Goal: Find contact information: Find contact information

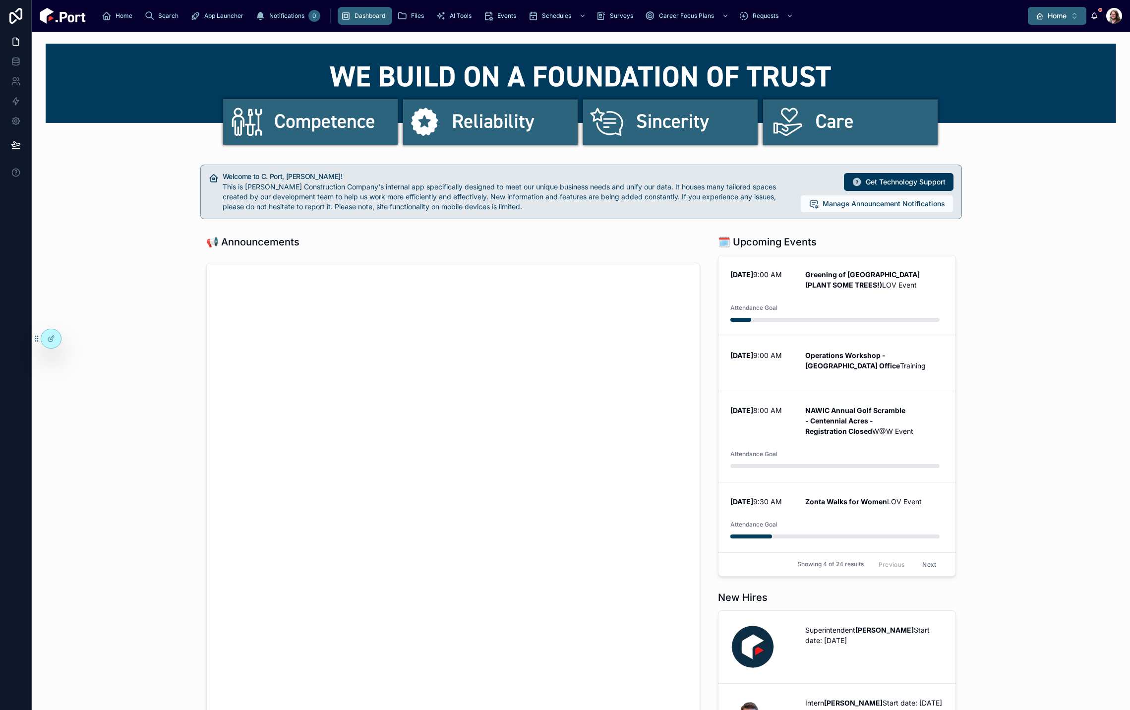
click at [1040, 19] on icon "Select Button" at bounding box center [1040, 16] width 8 height 8
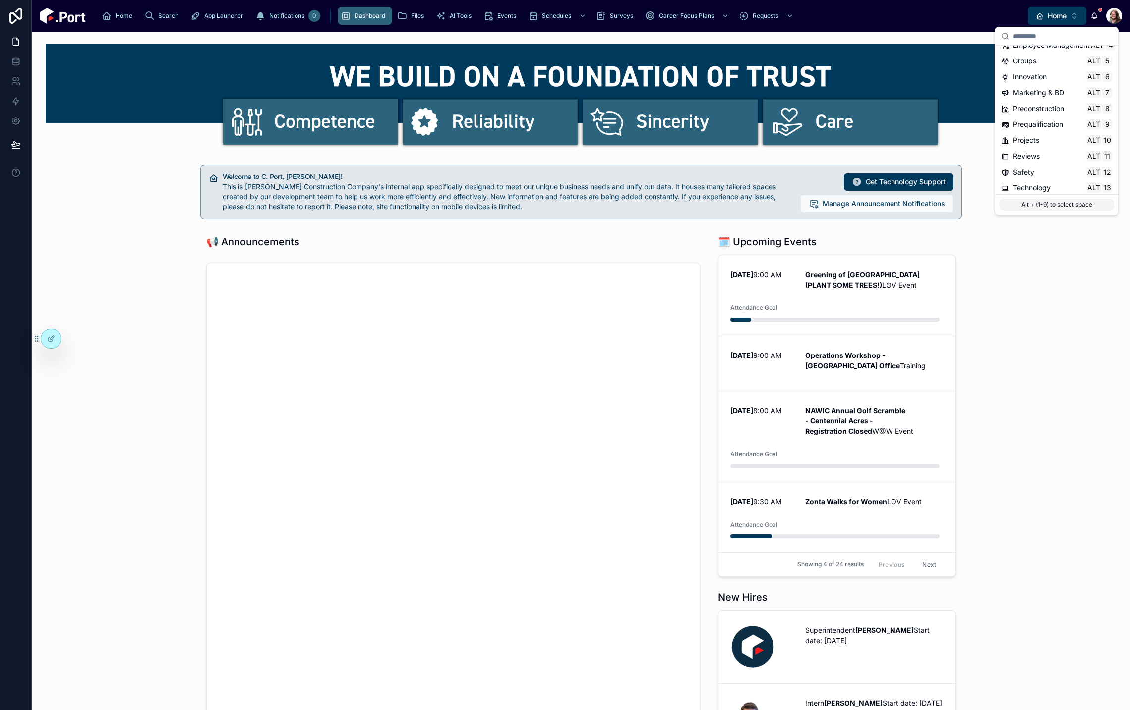
scroll to position [93, 0]
drag, startPoint x: 1043, startPoint y: 167, endPoint x: 1008, endPoint y: 160, distance: 35.4
click at [1043, 167] on span "Time & Expenses" at bounding box center [1041, 169] width 56 height 10
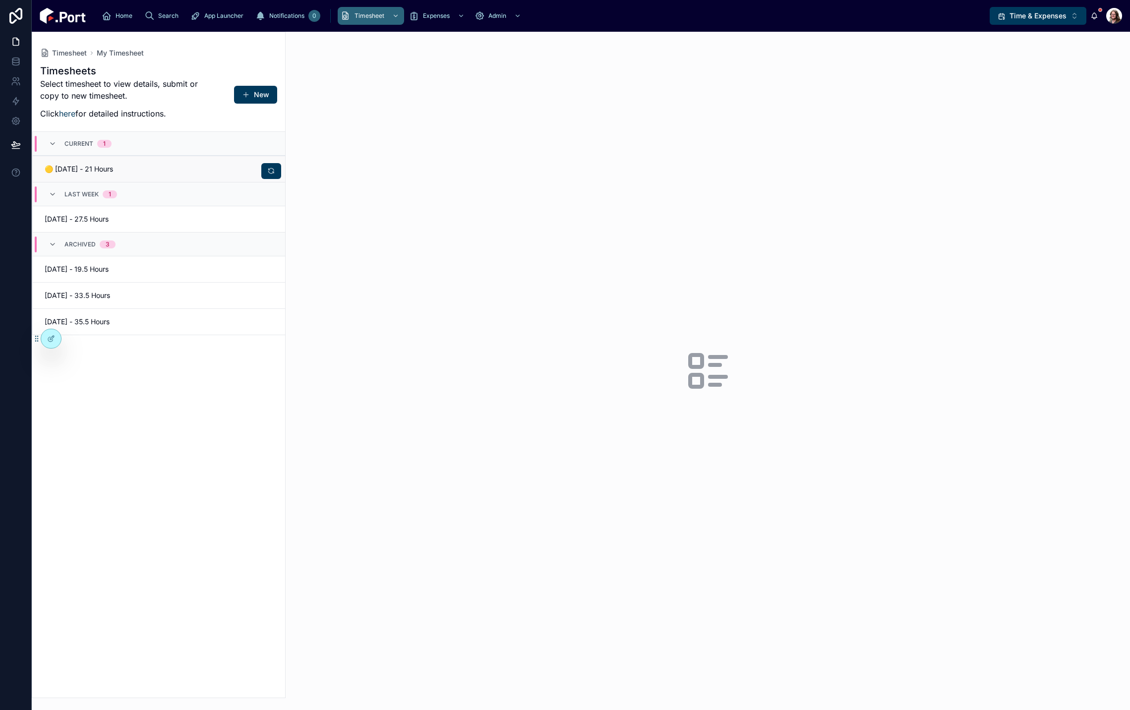
click at [170, 165] on div "🟡 [DATE] - 21 Hours" at bounding box center [159, 169] width 229 height 10
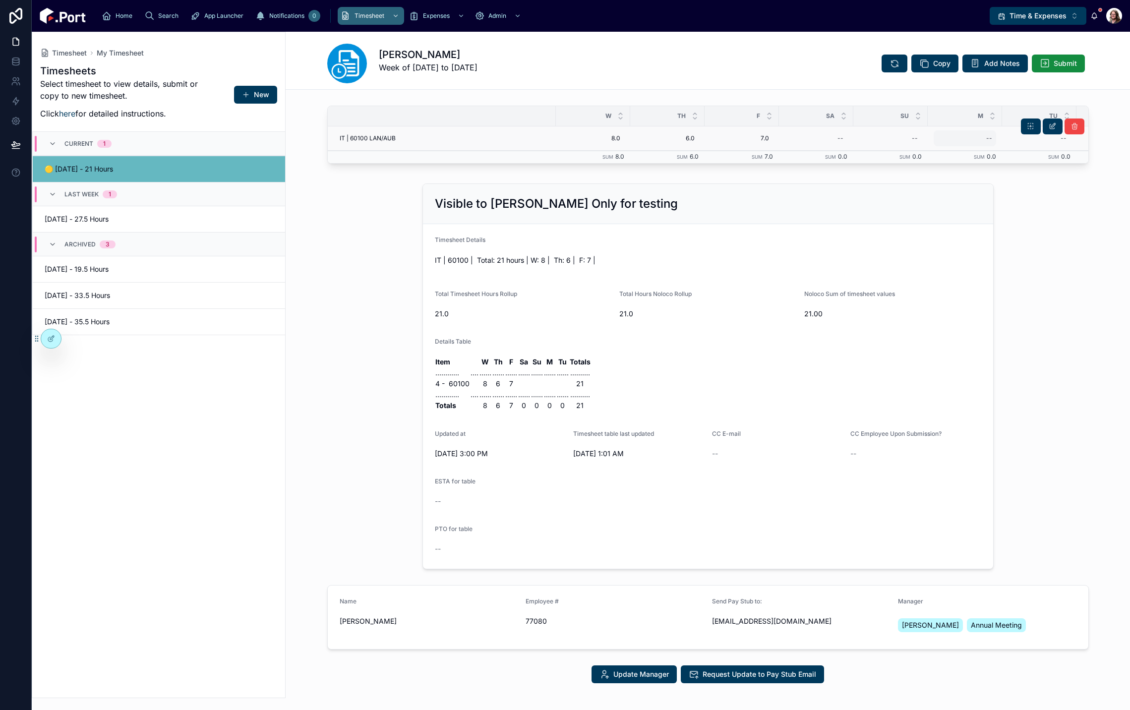
click at [978, 143] on div "--" at bounding box center [965, 138] width 62 height 16
type input "***"
click button "submit" at bounding box center [1105, 152] width 12 height 12
click at [1029, 16] on span "Time & Expenses" at bounding box center [1038, 16] width 57 height 10
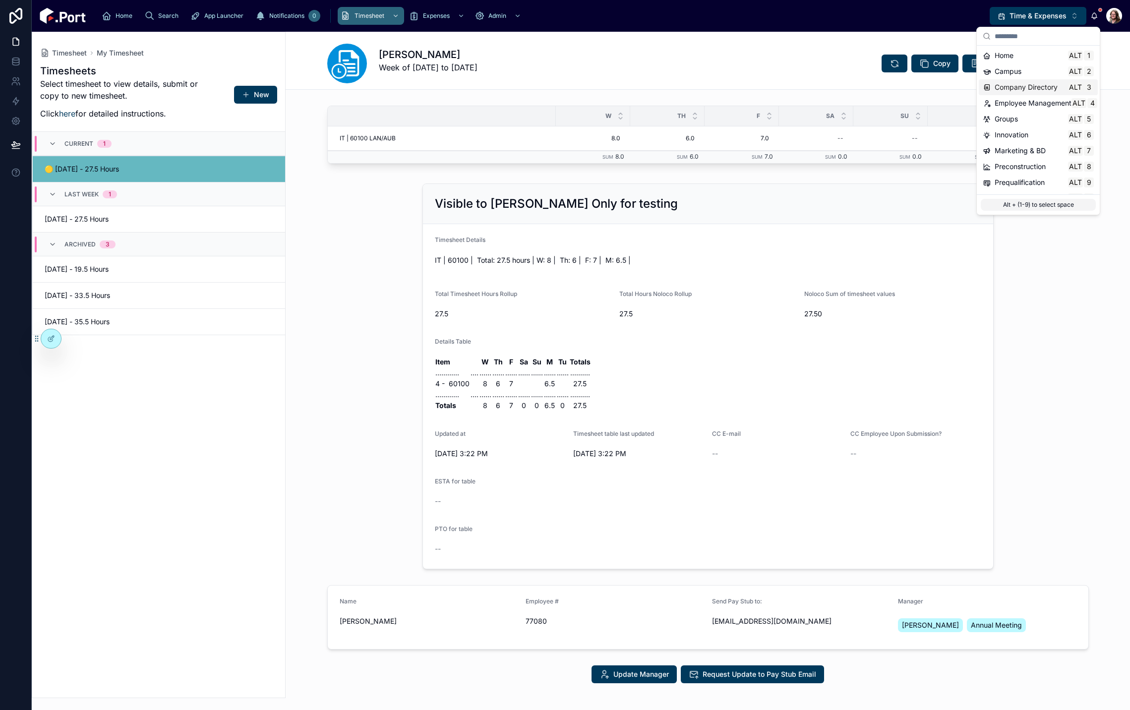
drag, startPoint x: 1015, startPoint y: 86, endPoint x: 1036, endPoint y: 92, distance: 22.1
click at [1015, 86] on span "Company Directory" at bounding box center [1026, 87] width 63 height 10
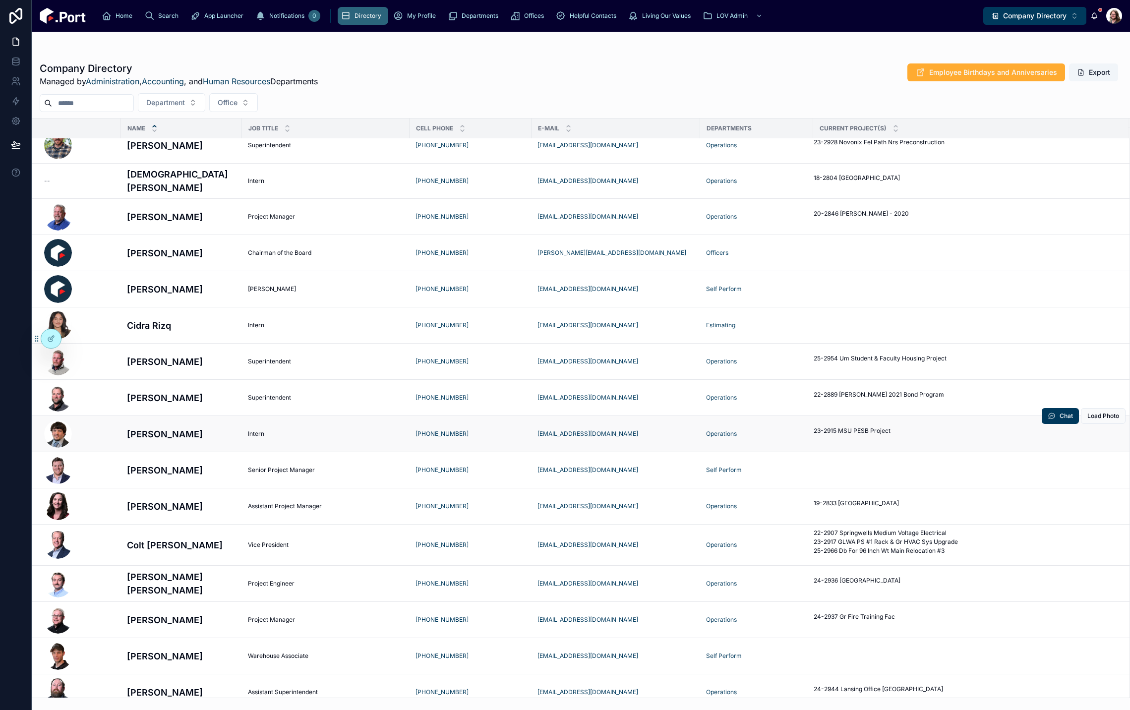
scroll to position [1984, 0]
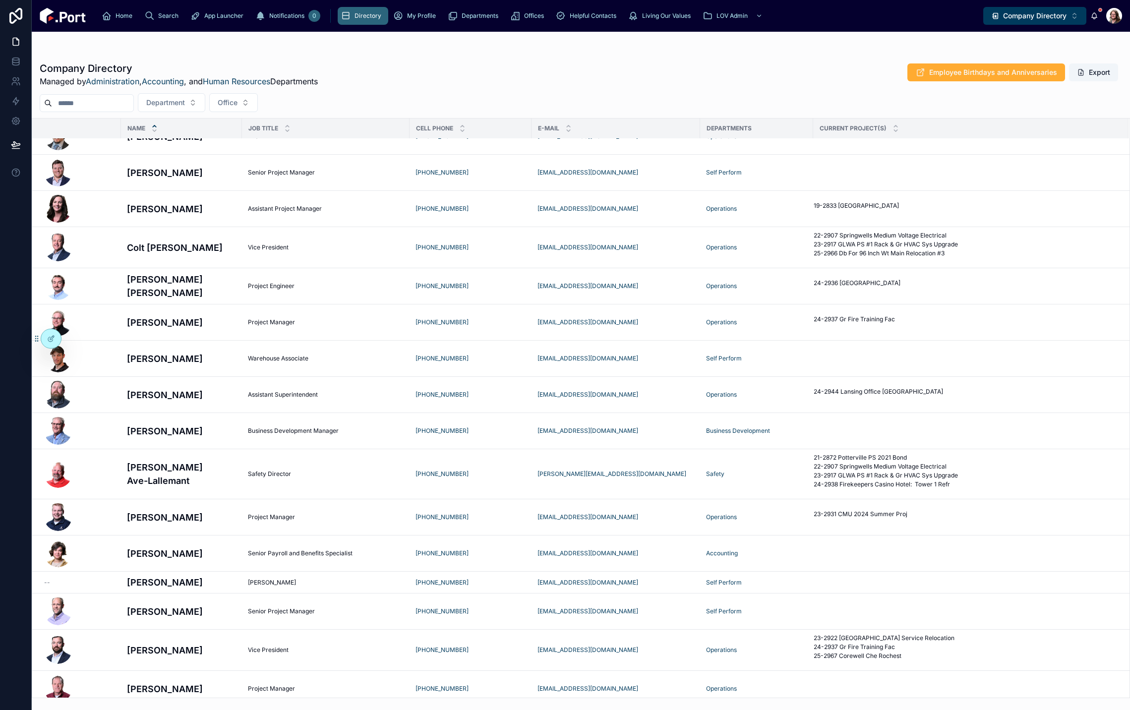
click at [122, 103] on input "text" at bounding box center [92, 103] width 81 height 14
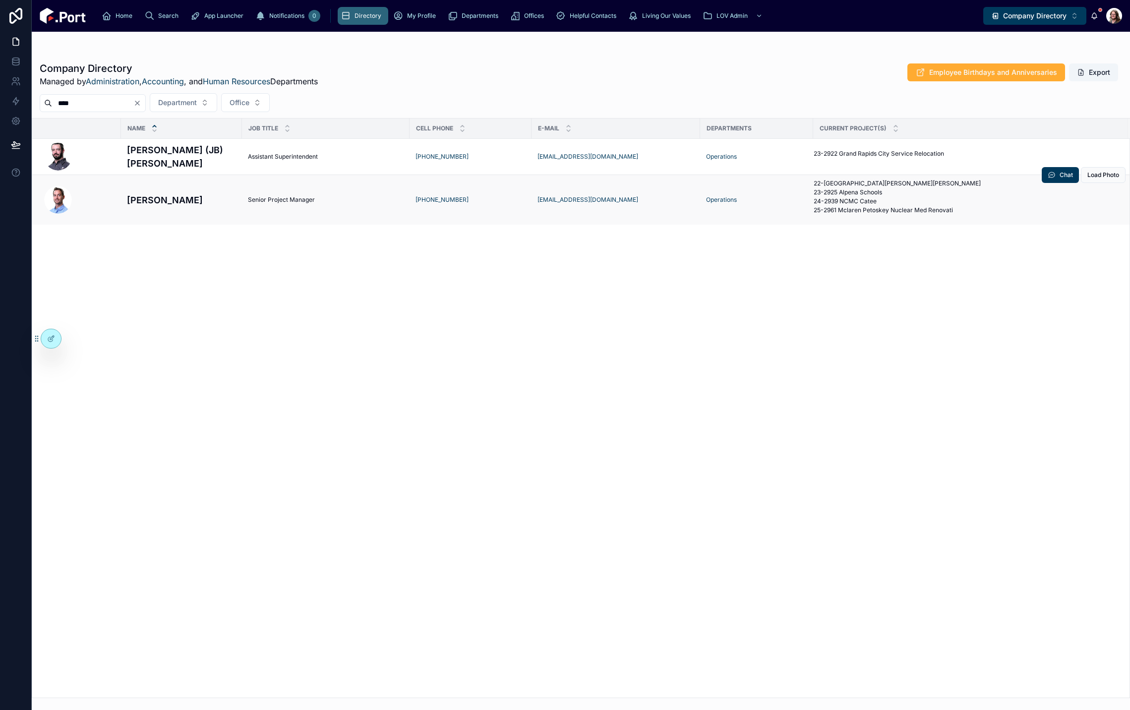
type input "****"
click at [222, 204] on h4 "[PERSON_NAME]" at bounding box center [181, 199] width 109 height 13
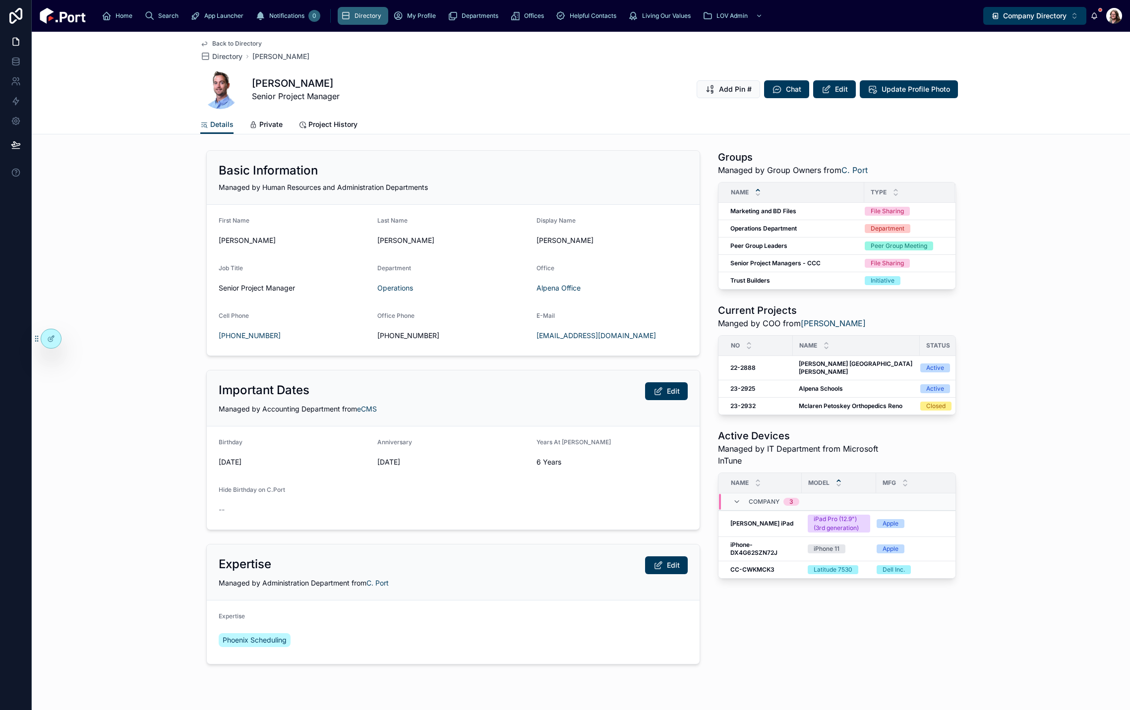
drag, startPoint x: 1018, startPoint y: 623, endPoint x: 1010, endPoint y: 628, distance: 9.4
click at [1018, 623] on div "Basic Information Managed by Human Resources and Administration Departments Fir…" at bounding box center [581, 407] width 1099 height 522
